Goal: Information Seeking & Learning: Learn about a topic

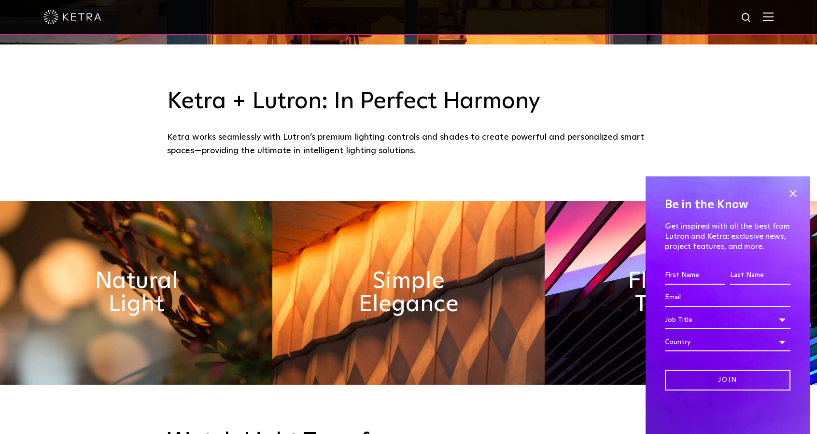
scroll to position [483, 0]
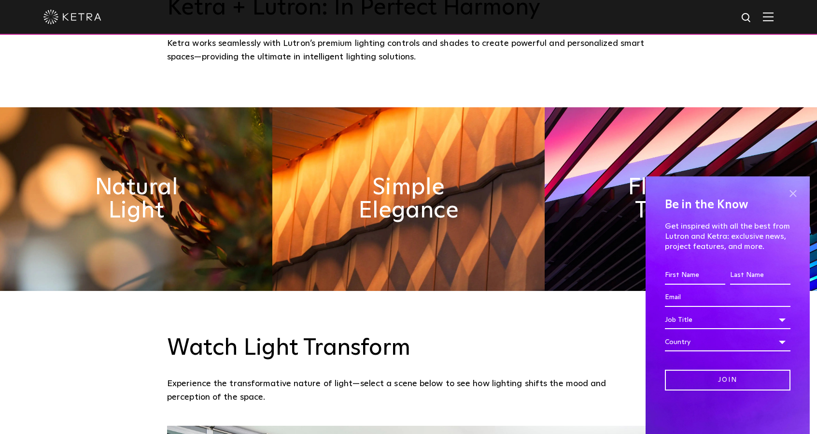
click at [794, 189] on span at bounding box center [793, 193] width 14 height 14
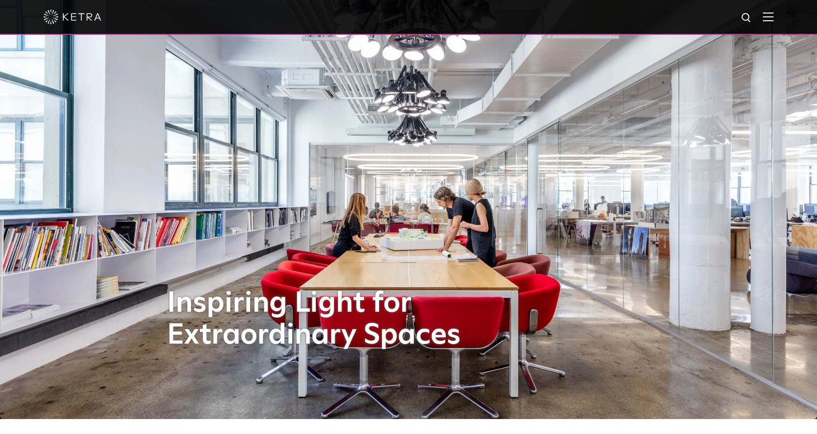
scroll to position [0, 0]
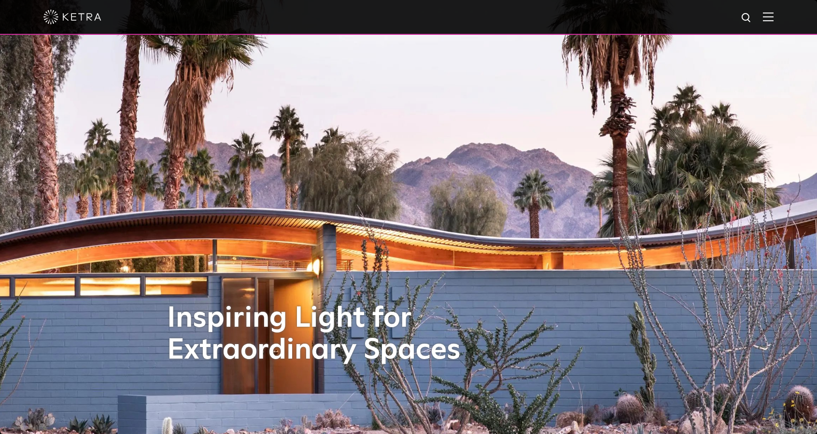
click at [774, 20] on img at bounding box center [768, 16] width 11 height 9
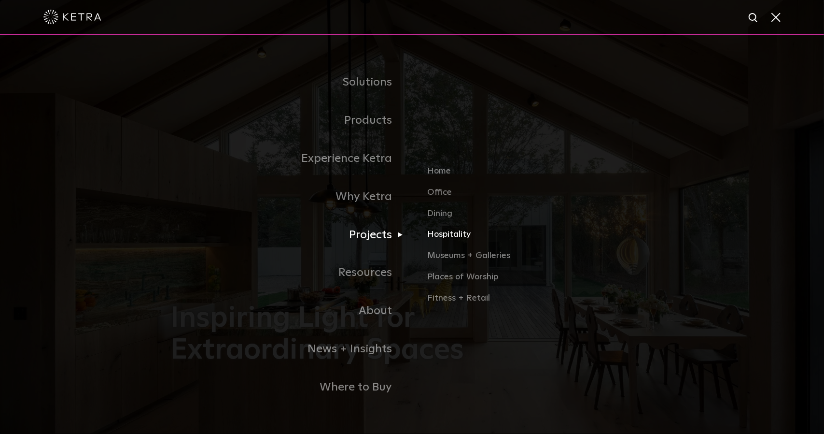
click at [431, 239] on link "Hospitality" at bounding box center [540, 238] width 226 height 21
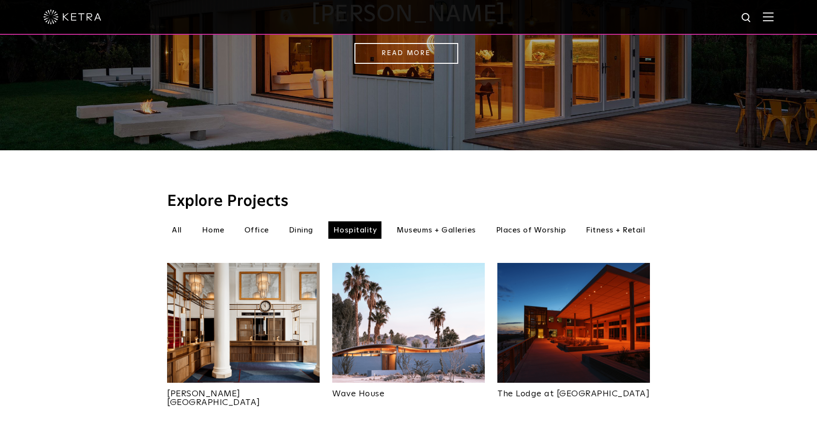
scroll to position [290, 0]
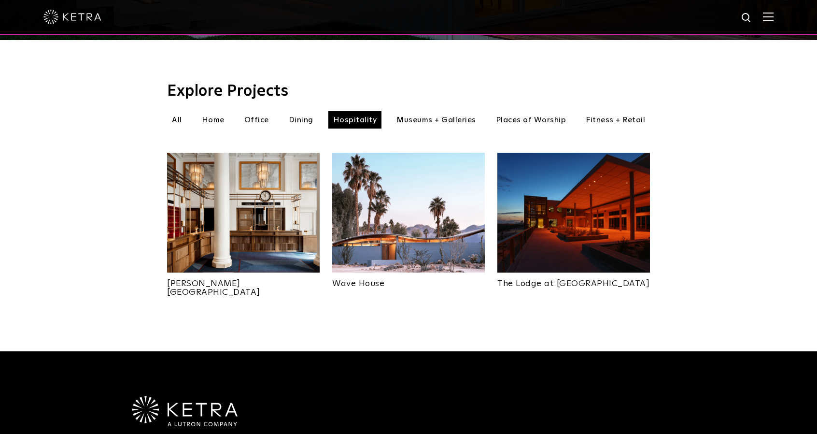
click at [132, 259] on div "Explore Projects Hospitality All Home Office Dining Hospitality" at bounding box center [408, 195] width 817 height 311
click at [724, 212] on div "Explore Projects Hospitality All Home Office Dining Hospitality" at bounding box center [408, 195] width 817 height 311
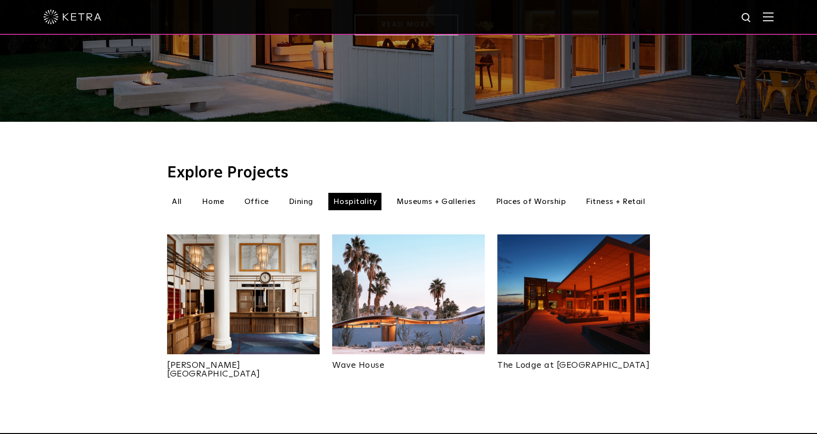
scroll to position [193, 0]
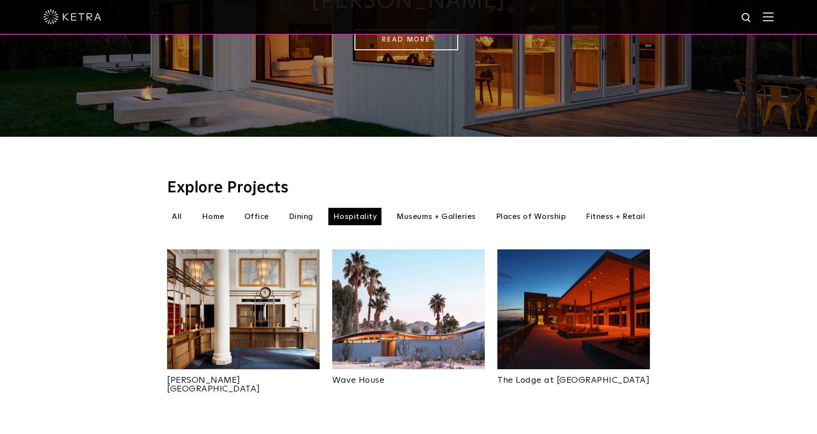
click at [263, 208] on li "Office" at bounding box center [257, 216] width 34 height 17
